Goal: Find specific page/section: Find specific page/section

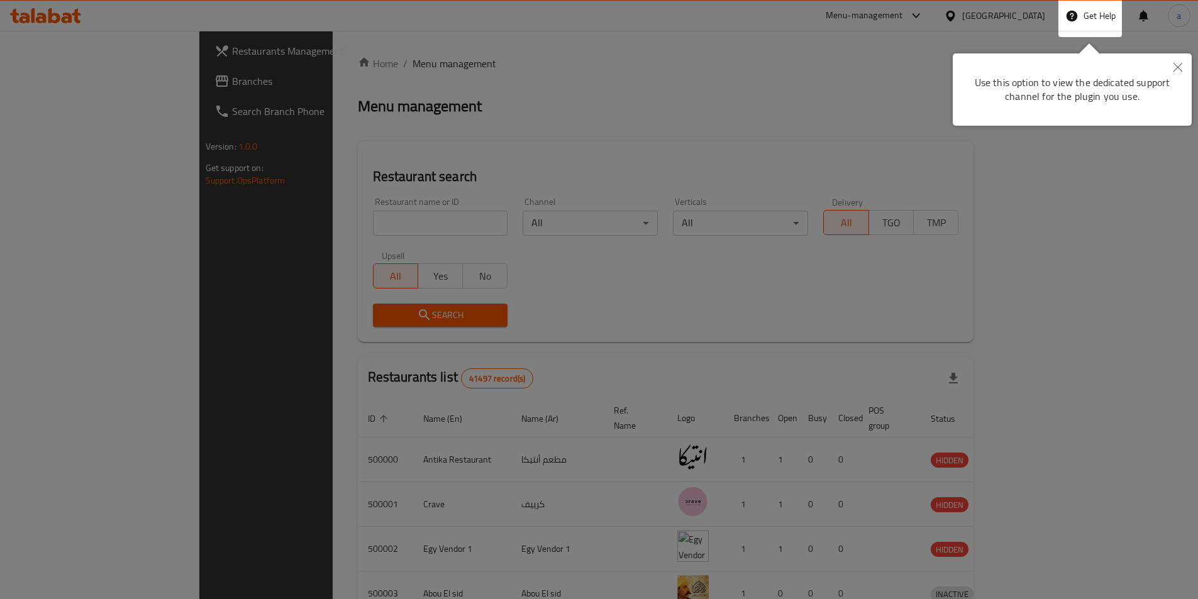
click at [1028, 14] on div at bounding box center [599, 469] width 1198 height 939
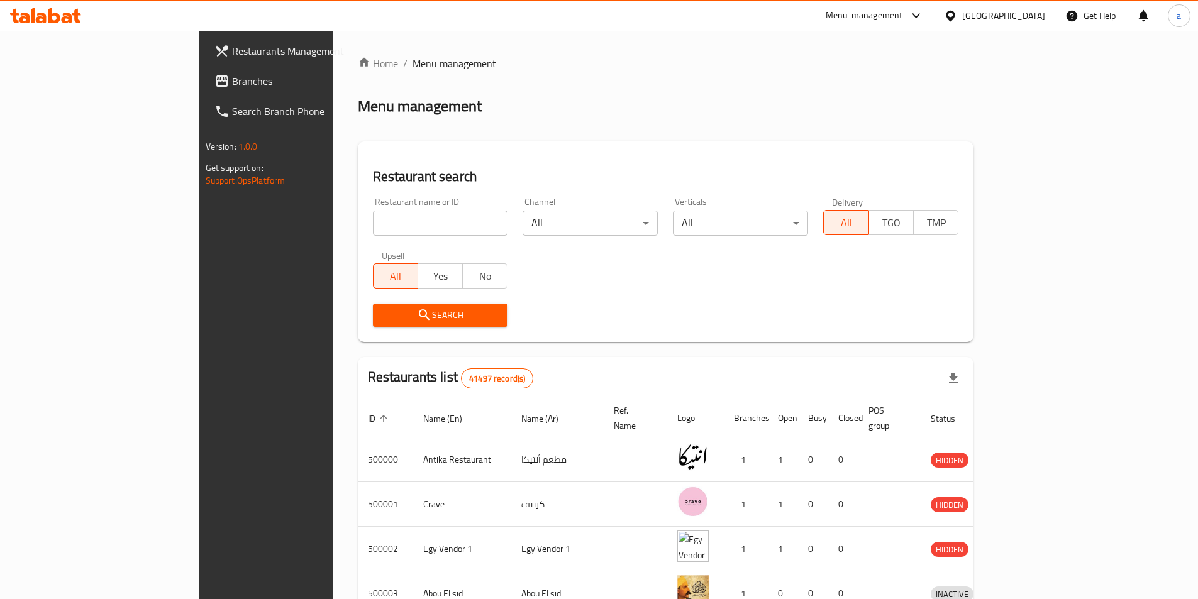
click at [1039, 21] on div "[GEOGRAPHIC_DATA]" at bounding box center [1003, 16] width 83 height 14
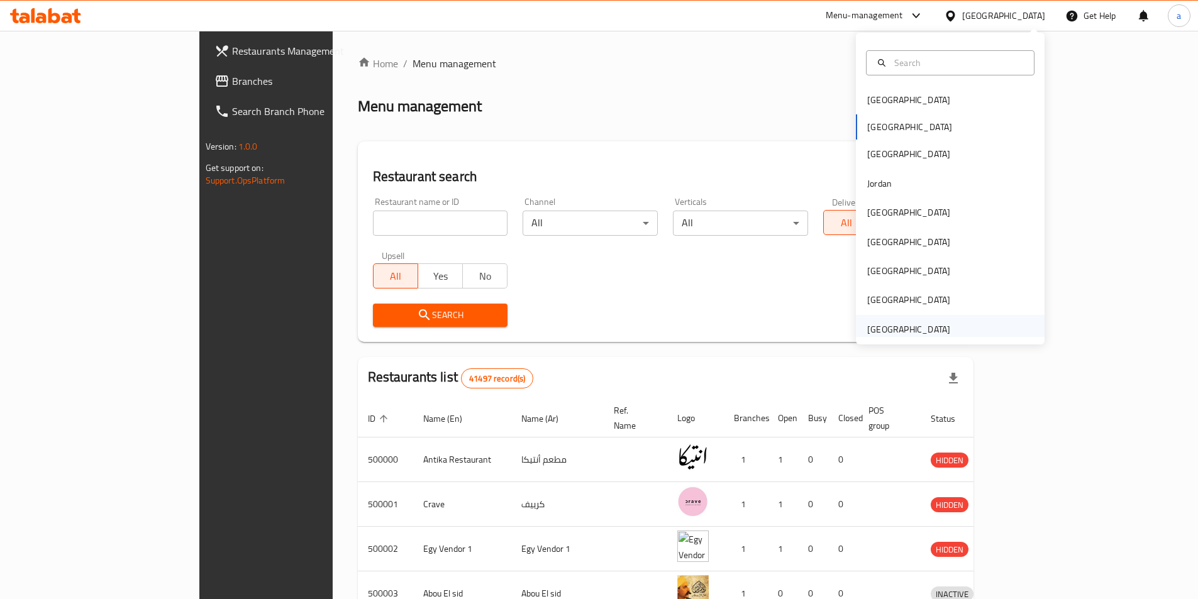
click at [946, 333] on div "[GEOGRAPHIC_DATA]" at bounding box center [908, 329] width 103 height 29
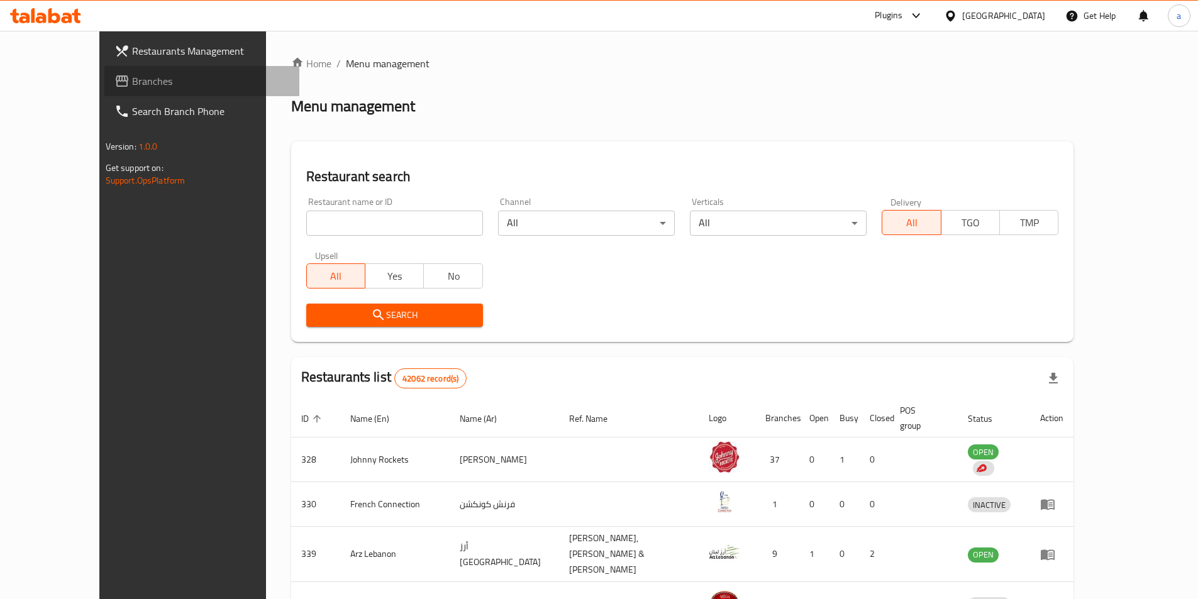
click at [132, 80] on span "Branches" at bounding box center [210, 81] width 157 height 15
